Goal: Task Accomplishment & Management: Use online tool/utility

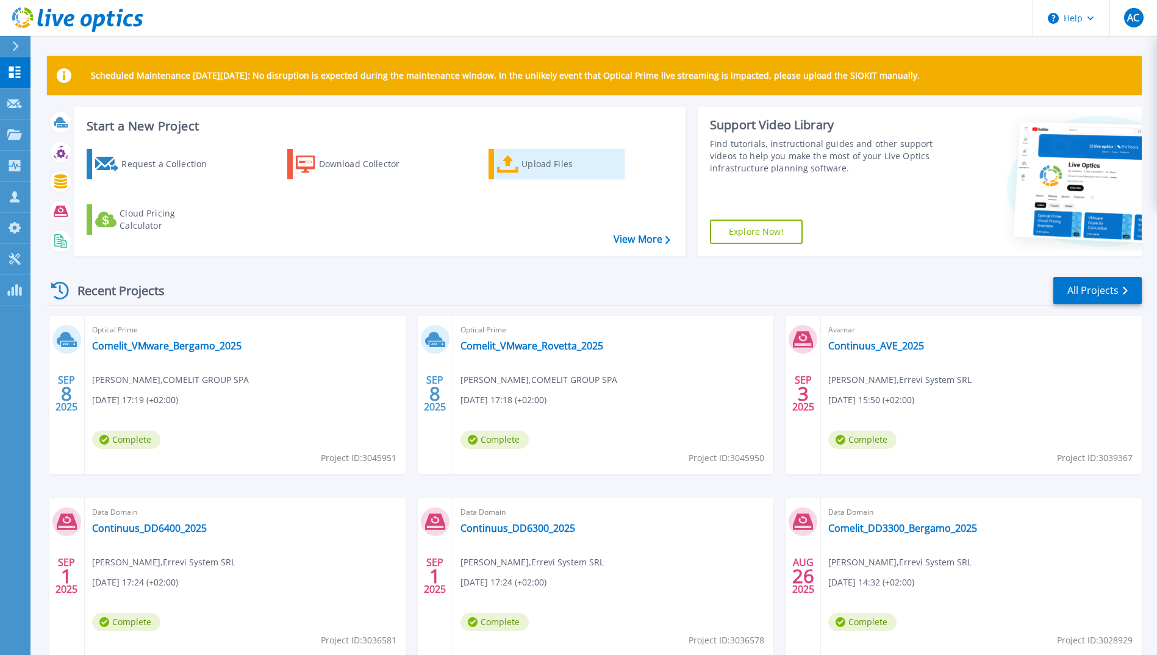
click at [544, 171] on div "Upload Files" at bounding box center [570, 164] width 98 height 24
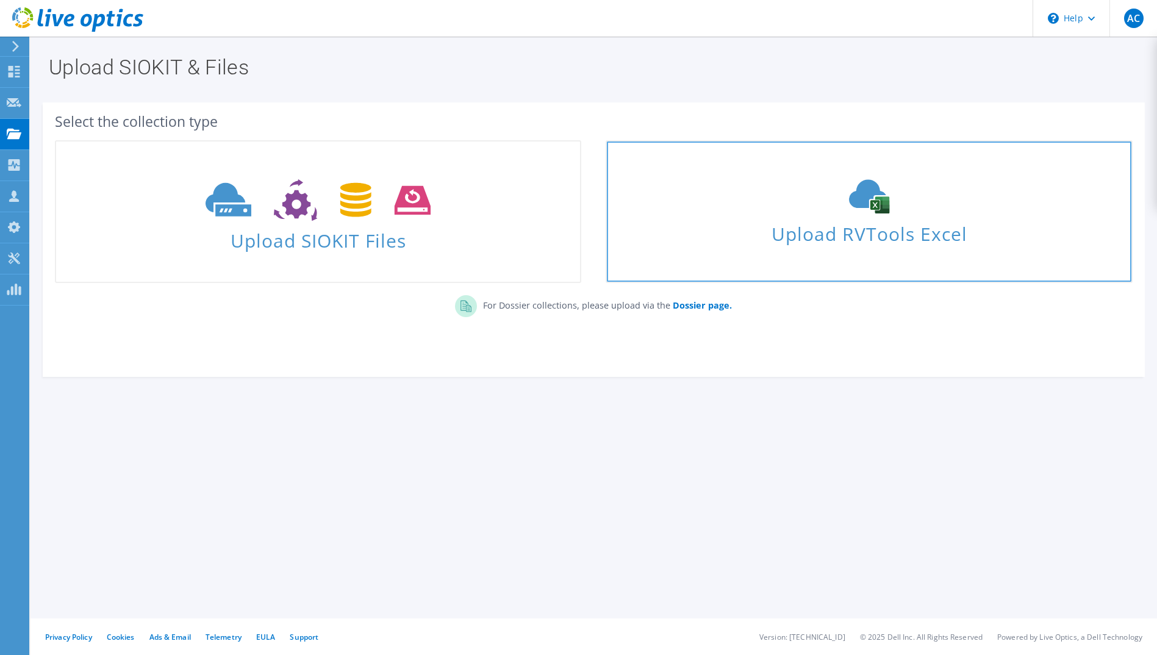
click at [843, 225] on span "Upload RVTools Excel" at bounding box center [869, 231] width 524 height 26
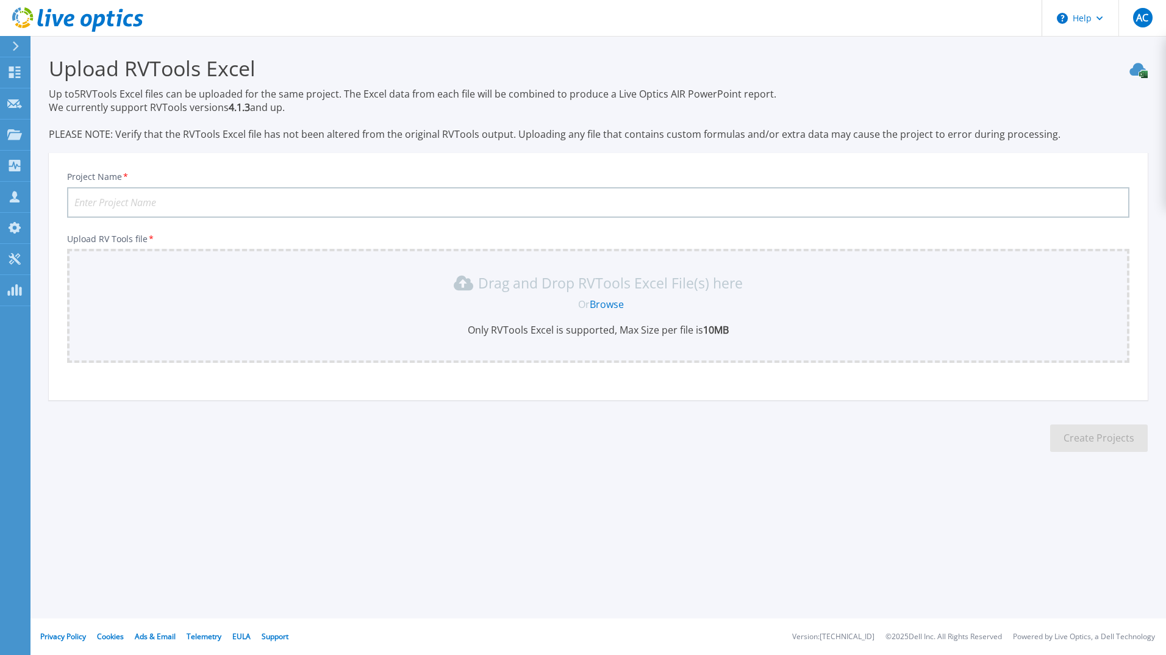
click at [124, 206] on input "Project Name *" at bounding box center [598, 202] width 1062 height 30
type input "RCF-RVTools-2025"
click at [609, 305] on link "Browse" at bounding box center [607, 304] width 34 height 13
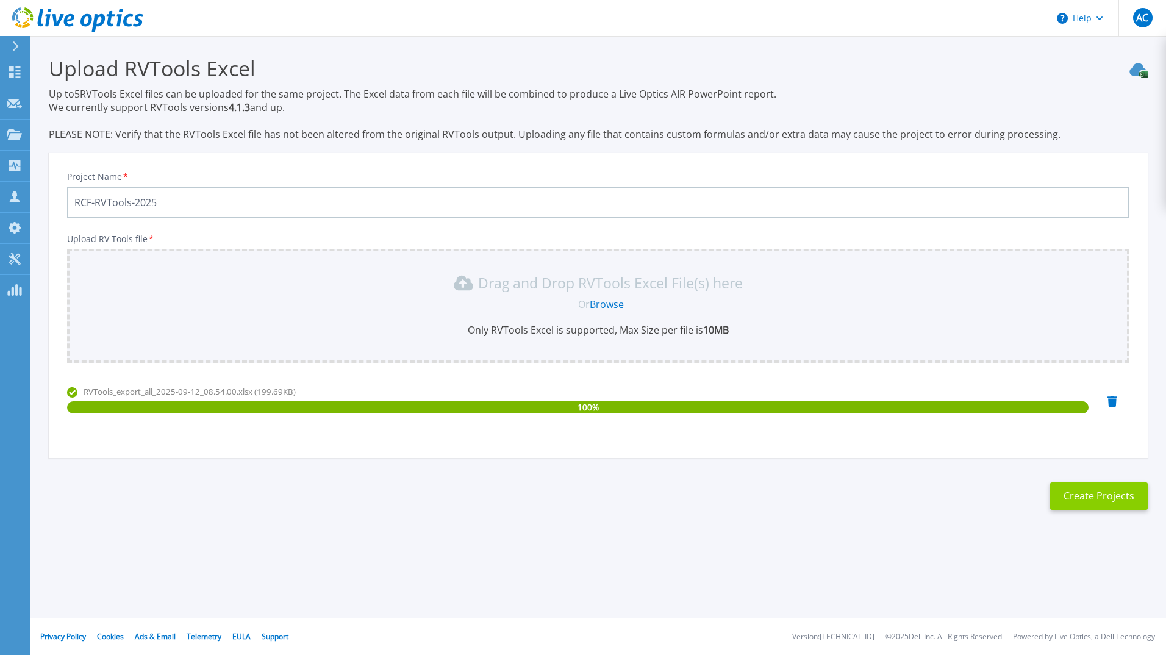
click at [1083, 496] on button "Create Projects" at bounding box center [1099, 495] width 98 height 27
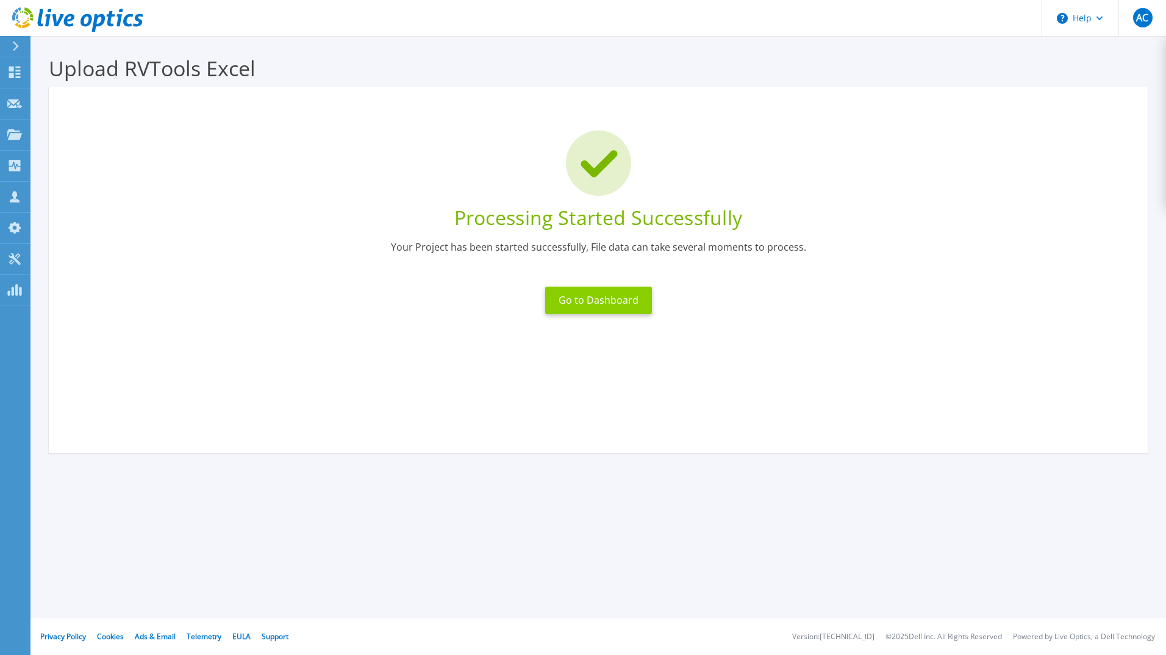
click at [599, 302] on button "Go to Dashboard" at bounding box center [598, 300] width 107 height 27
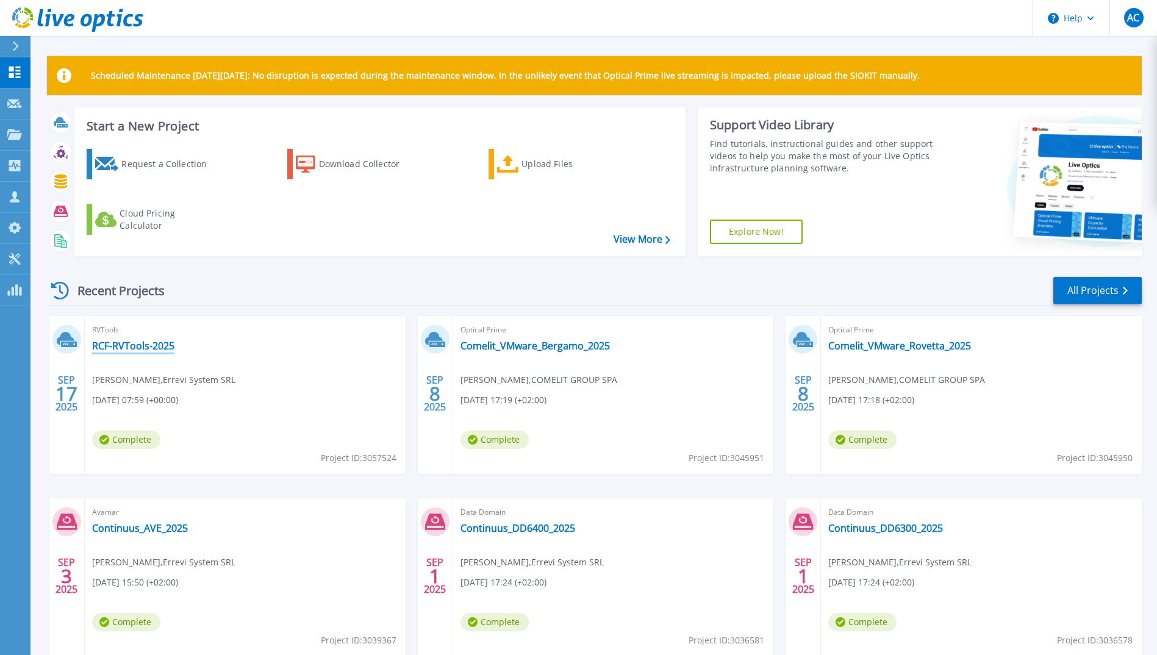
click at [166, 349] on link "RCF-RVTools-2025" at bounding box center [133, 346] width 82 height 12
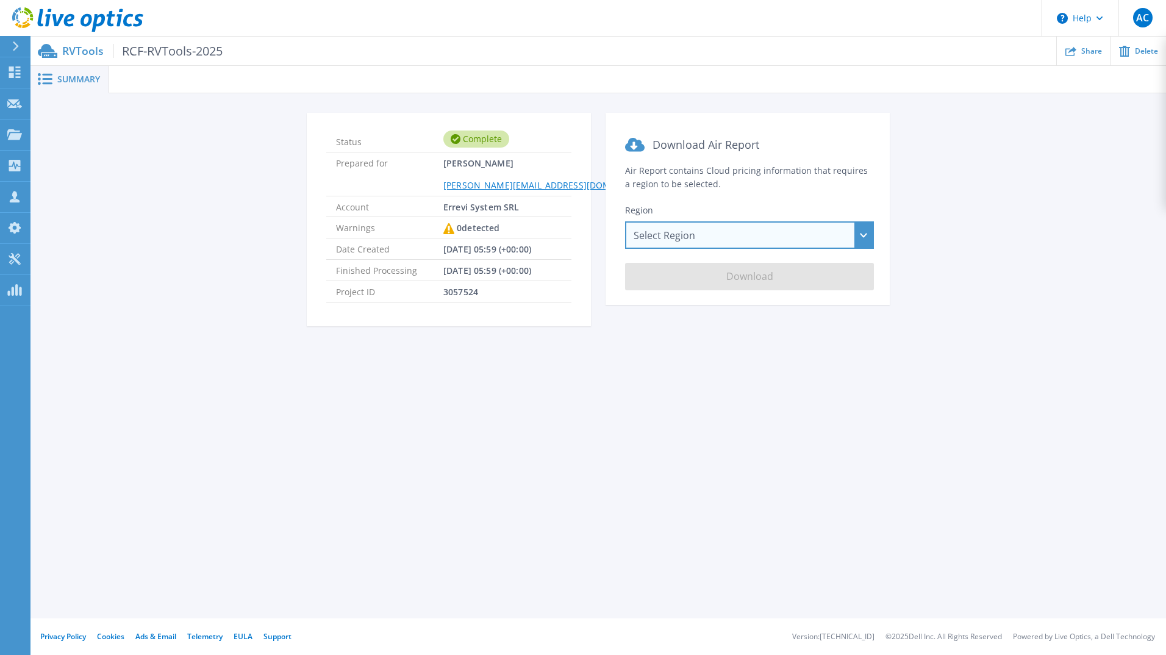
click at [701, 237] on div "Select Region [GEOGRAPHIC_DATA] ([GEOGRAPHIC_DATA]) [GEOGRAPHIC_DATA] ([GEOGRAP…" at bounding box center [749, 234] width 249 height 27
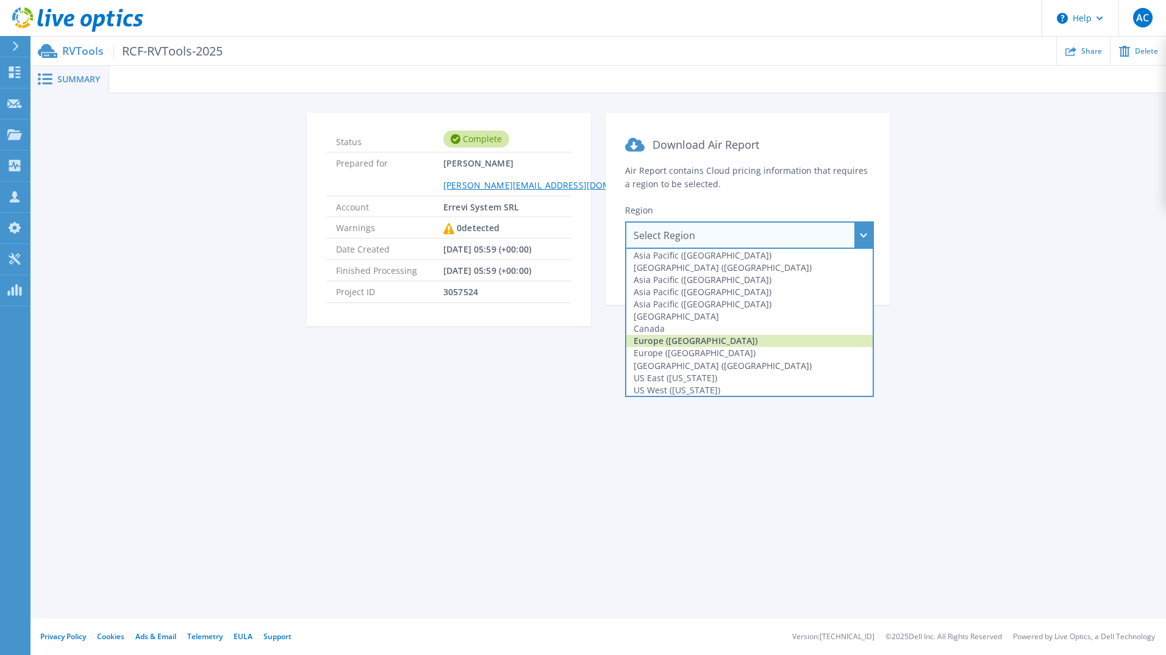
click at [707, 336] on div "Europe ([GEOGRAPHIC_DATA])" at bounding box center [749, 341] width 246 height 12
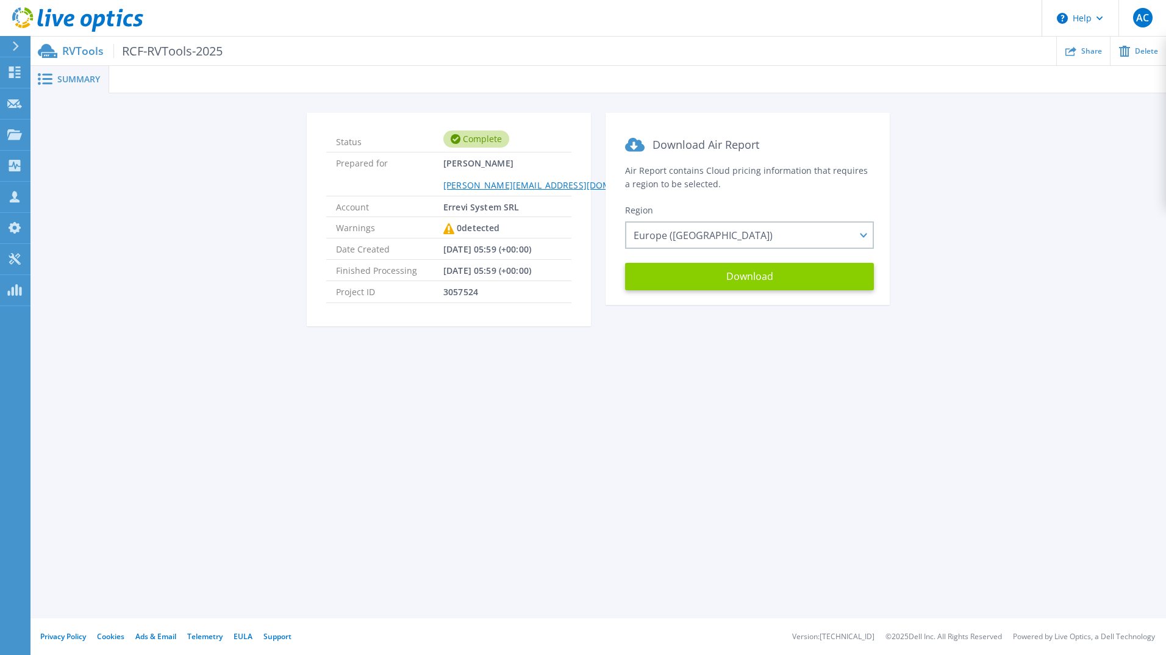
click at [709, 282] on button "Download" at bounding box center [749, 276] width 249 height 27
click at [984, 430] on div "Summary Status Complete Prepared for [PERSON_NAME] [PERSON_NAME][EMAIL_ADDRESS]…" at bounding box center [597, 309] width 1135 height 618
